Goal: Information Seeking & Learning: Check status

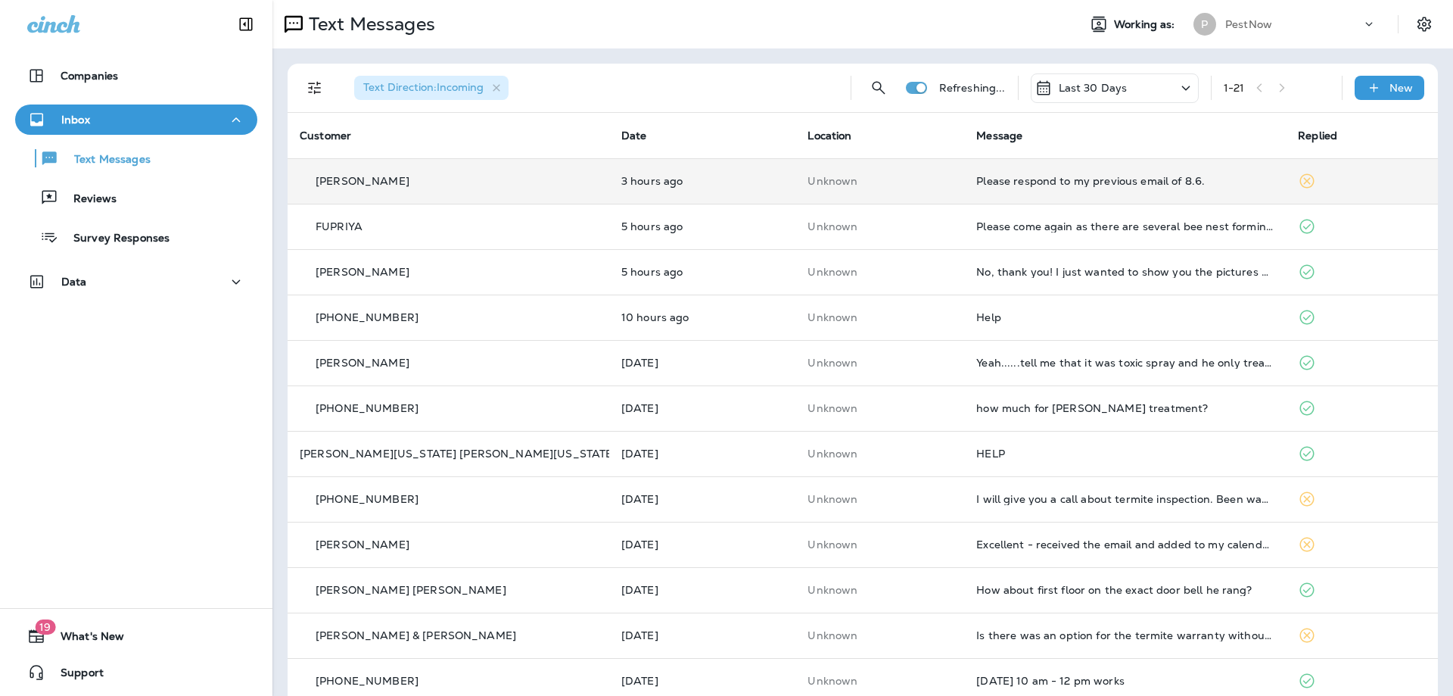
click at [1125, 190] on td "Please respond to my previous email of 8.6." at bounding box center [1125, 180] width 322 height 45
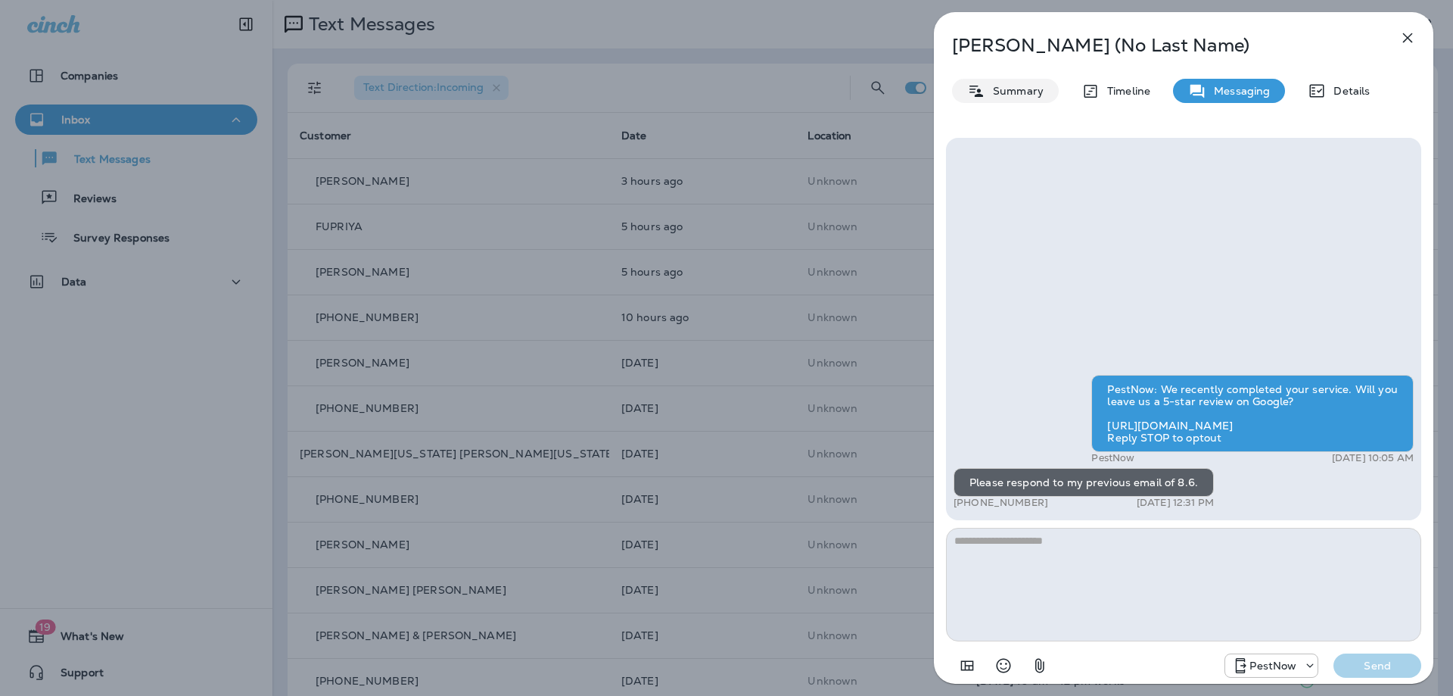
click at [1032, 92] on p "Summary" at bounding box center [1014, 91] width 58 height 12
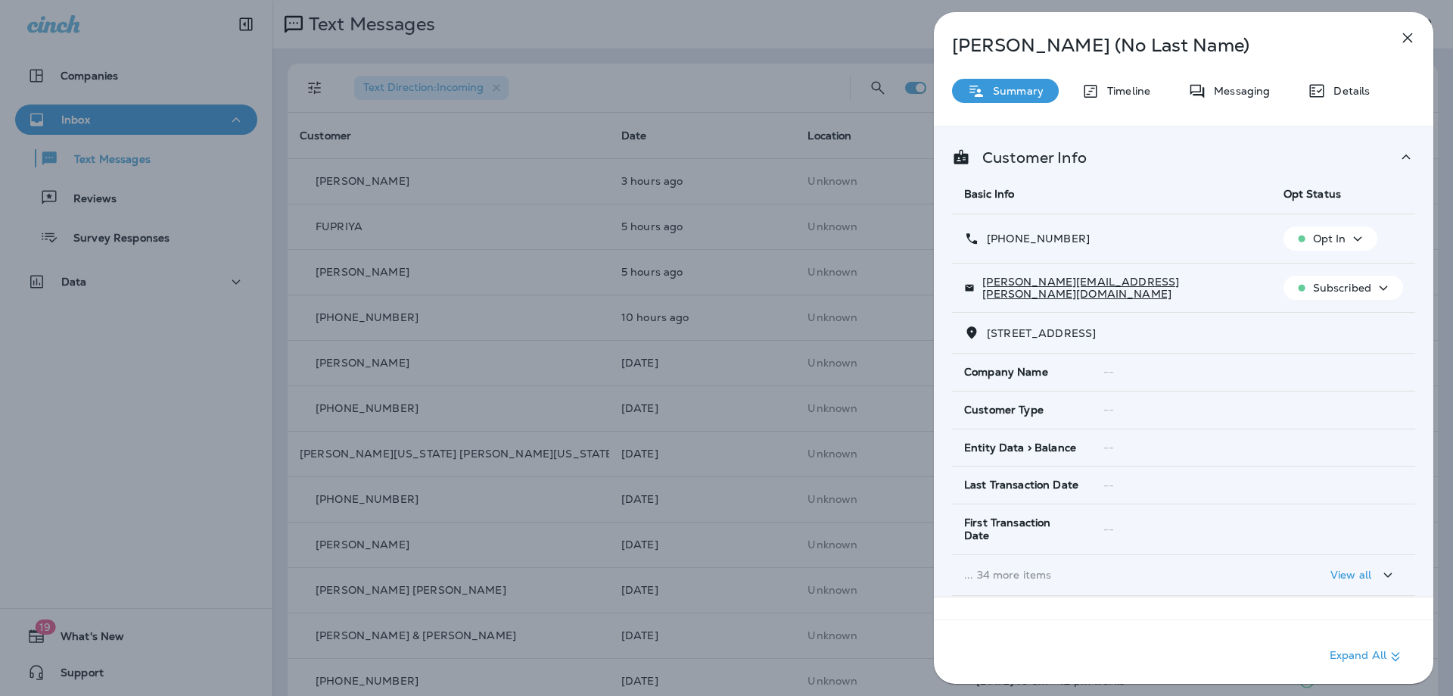
drag, startPoint x: 1063, startPoint y: 288, endPoint x: 1144, endPoint y: 263, distance: 84.8
click at [1144, 263] on td "[PERSON_NAME][EMAIL_ADDRESS][PERSON_NAME][DOMAIN_NAME]" at bounding box center [1111, 287] width 319 height 49
drag, startPoint x: 1150, startPoint y: 287, endPoint x: 988, endPoint y: 290, distance: 161.2
click at [988, 290] on div "[PERSON_NAME][EMAIL_ADDRESS][PERSON_NAME][DOMAIN_NAME]" at bounding box center [1111, 288] width 295 height 24
copy p "[PERSON_NAME][EMAIL_ADDRESS][PERSON_NAME][DOMAIN_NAME]"
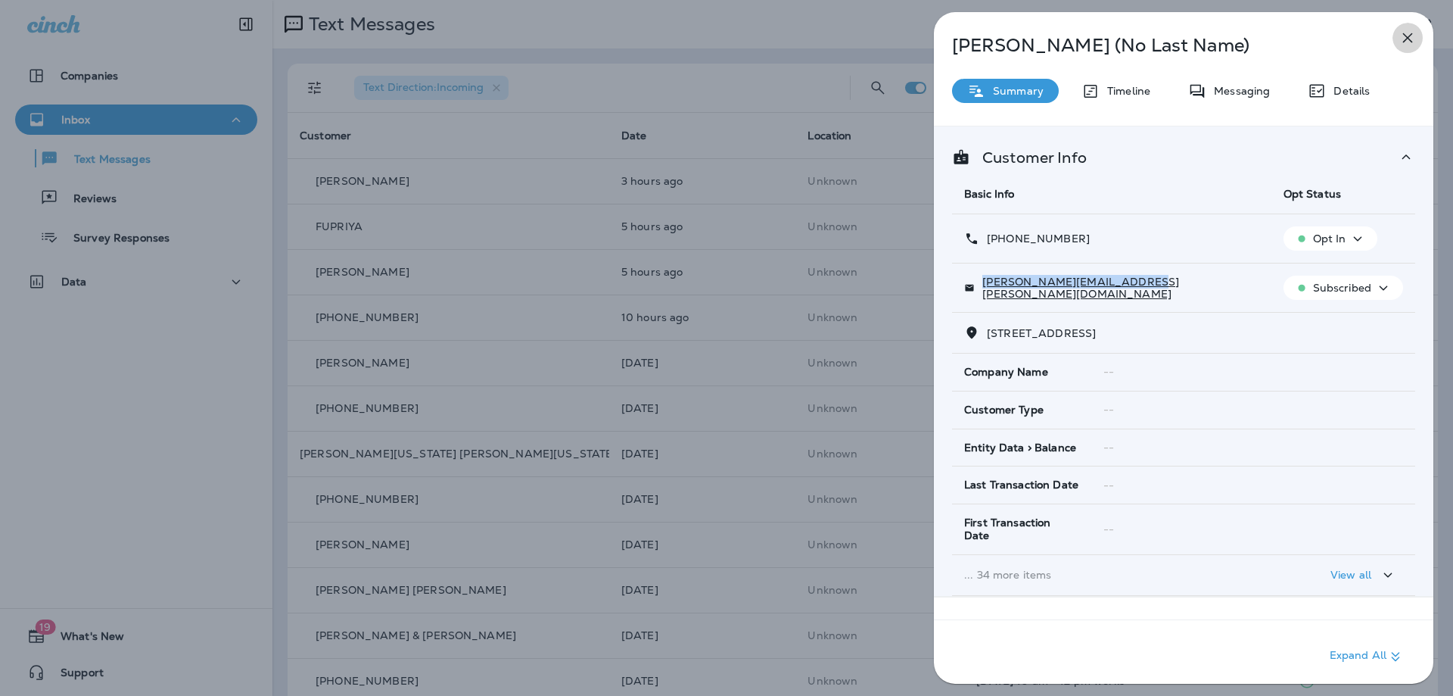
click at [1404, 37] on icon "button" at bounding box center [1408, 38] width 18 height 18
